Goal: Task Accomplishment & Management: Manage account settings

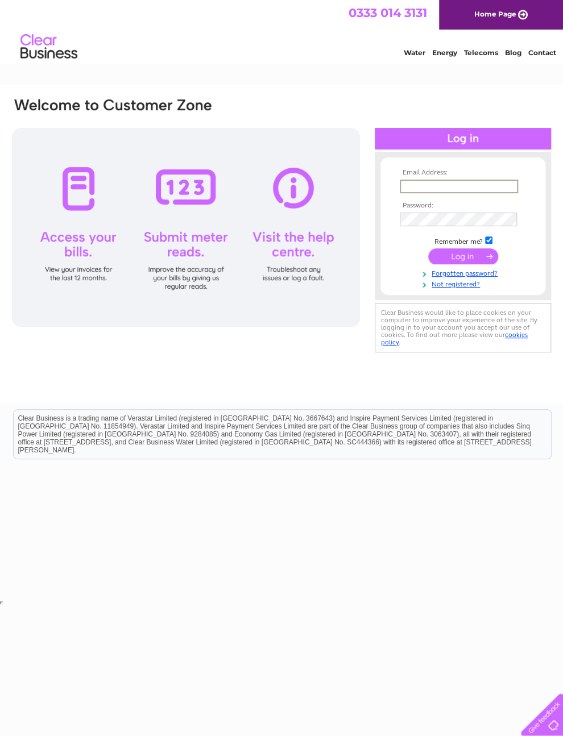
type input "Haircomb251@gmail.com"
click at [463, 260] on input "submit" at bounding box center [463, 255] width 70 height 16
click at [483, 262] on input "submit" at bounding box center [463, 255] width 70 height 16
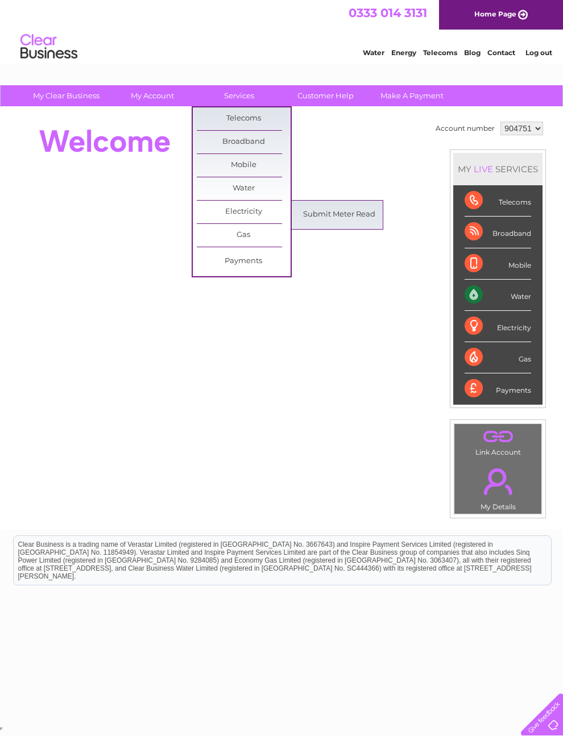
click at [366, 218] on link "Submit Meter Read" at bounding box center [339, 215] width 94 height 23
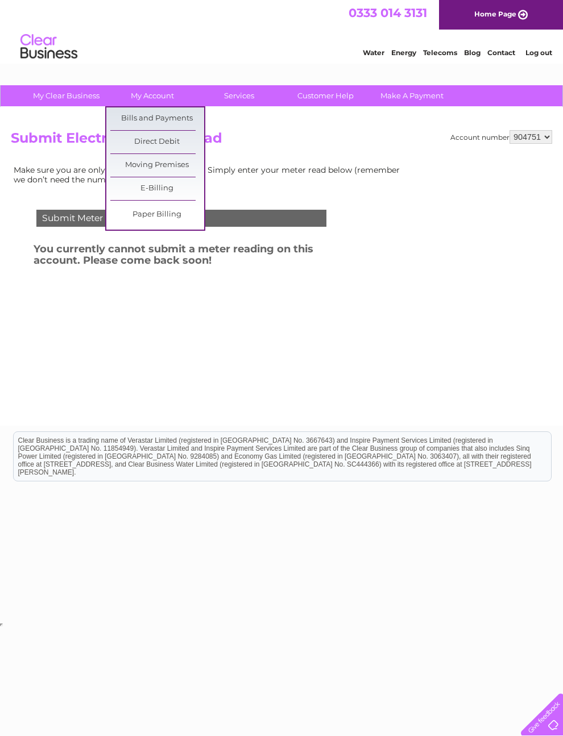
click at [178, 113] on link "Bills and Payments" at bounding box center [157, 118] width 94 height 23
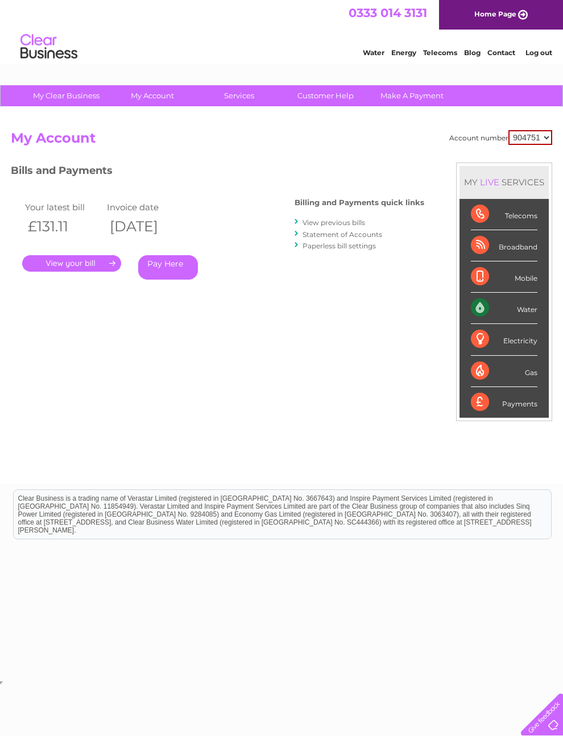
click at [81, 264] on link "." at bounding box center [71, 263] width 99 height 16
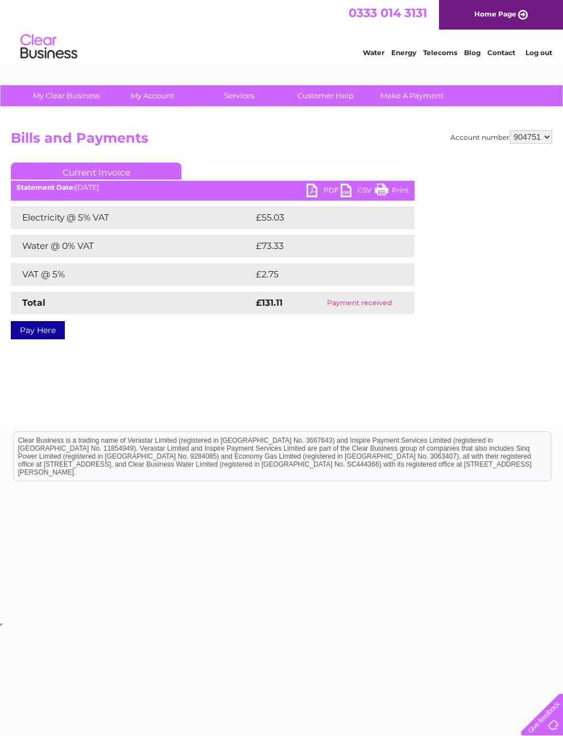
click at [323, 193] on link "PDF" at bounding box center [323, 192] width 34 height 16
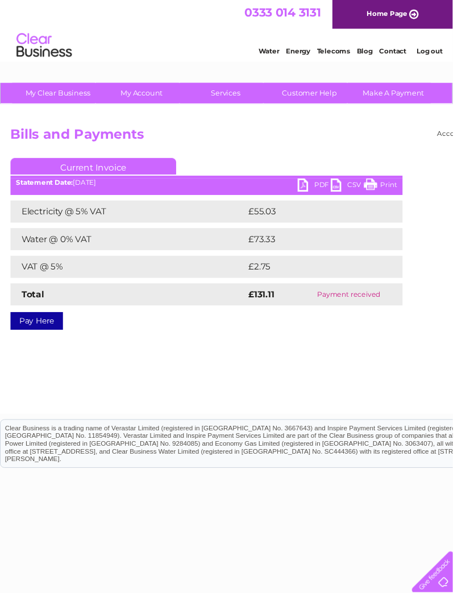
scroll to position [0, 41]
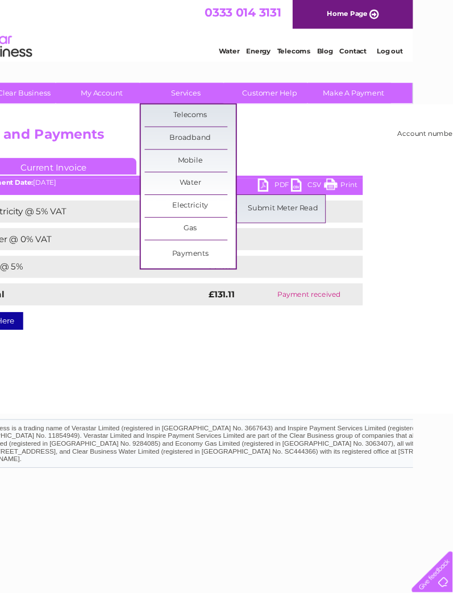
click at [309, 210] on link "Submit Meter Read" at bounding box center [291, 215] width 94 height 23
